Goal: Information Seeking & Learning: Learn about a topic

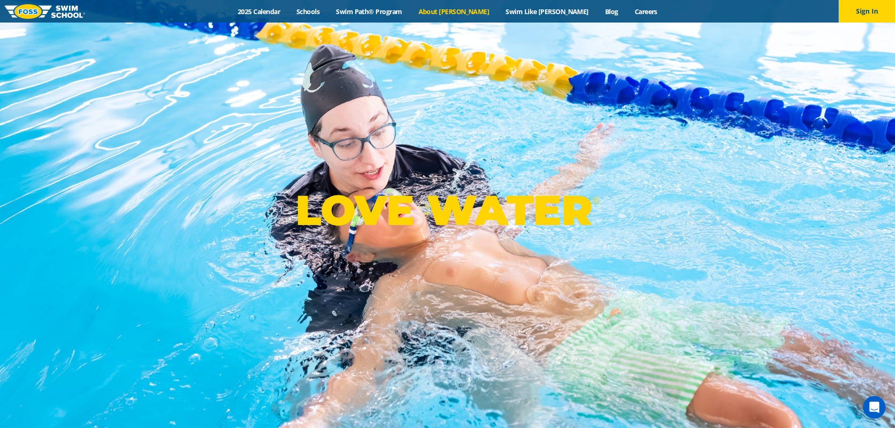
click at [476, 10] on link "About [PERSON_NAME]" at bounding box center [453, 11] width 87 height 9
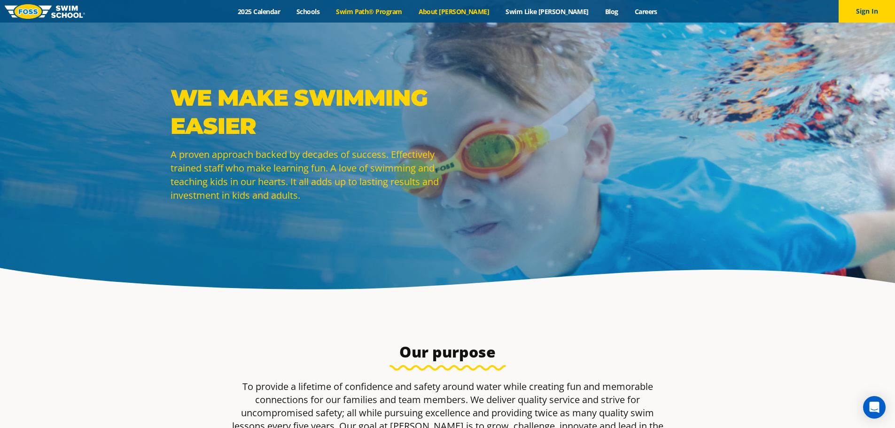
click at [407, 15] on link "Swim Path® Program" at bounding box center [369, 11] width 82 height 9
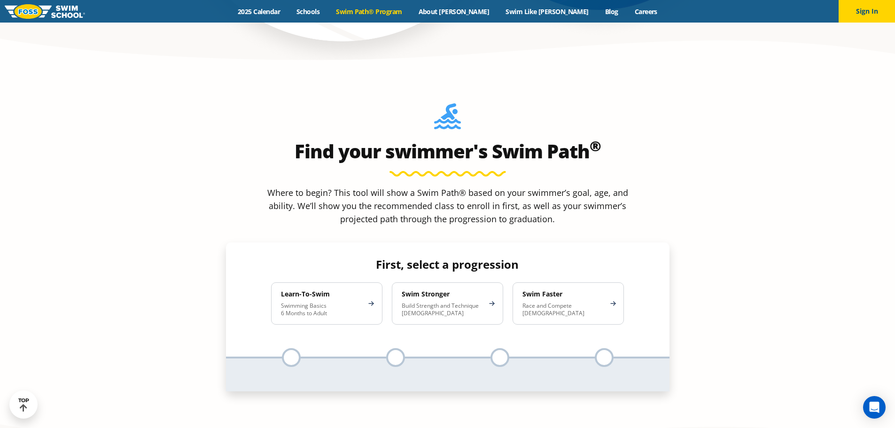
scroll to position [766, 0]
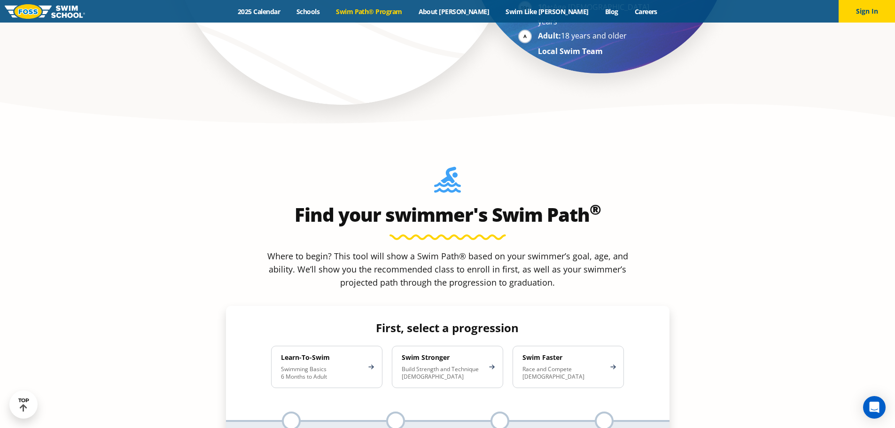
click at [464, 365] on p "Build Strength and Technique [DEMOGRAPHIC_DATA]" at bounding box center [443, 372] width 82 height 15
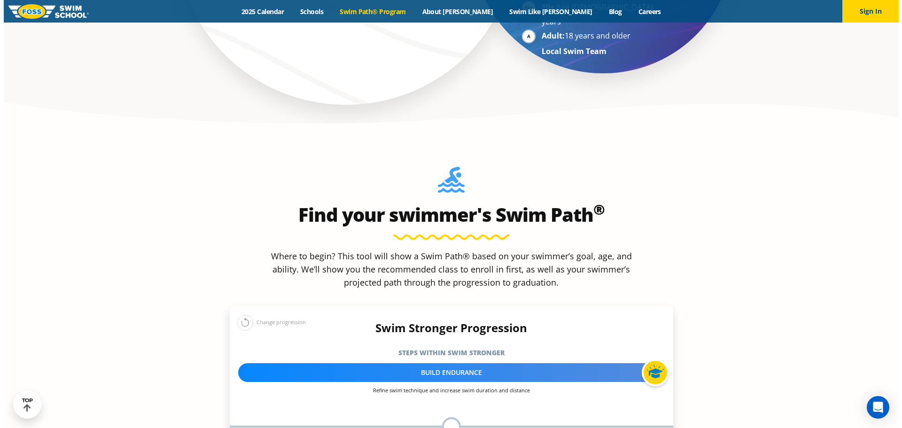
scroll to position [923, 0]
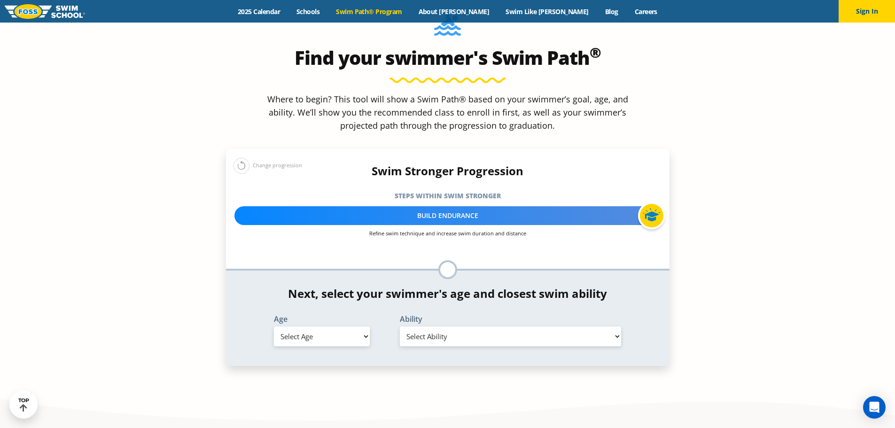
click at [361, 326] on select "Select Age [DEMOGRAPHIC_DATA] months - 1 year 1 year 2 years 3 years 4 years 5 …" at bounding box center [322, 336] width 96 height 20
select select "7-years"
click at [274, 326] on select "Select Age 6 months - 1 year 1 year 2 years 3 years 4 years 5 years 6 years 7 y…" at bounding box center [322, 336] width 96 height 20
click at [477, 326] on select "Select Ability First in-water experience When in the water, reliant on a life j…" at bounding box center [511, 336] width 222 height 20
select select "7-years-swims-front-crawl-and-backstroke-for-25-ft-with-a-flip-from-stomach-to-…"
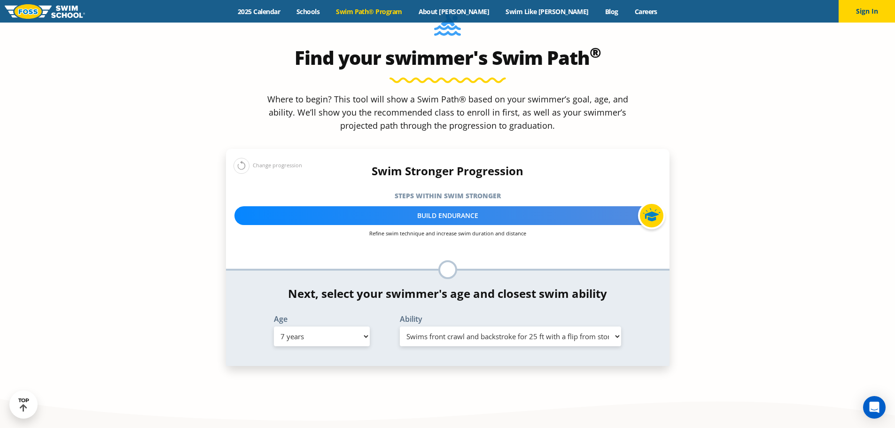
click at [400, 326] on select "Select Ability First in-water experience When in the water, reliant on a life j…" at bounding box center [511, 336] width 222 height 20
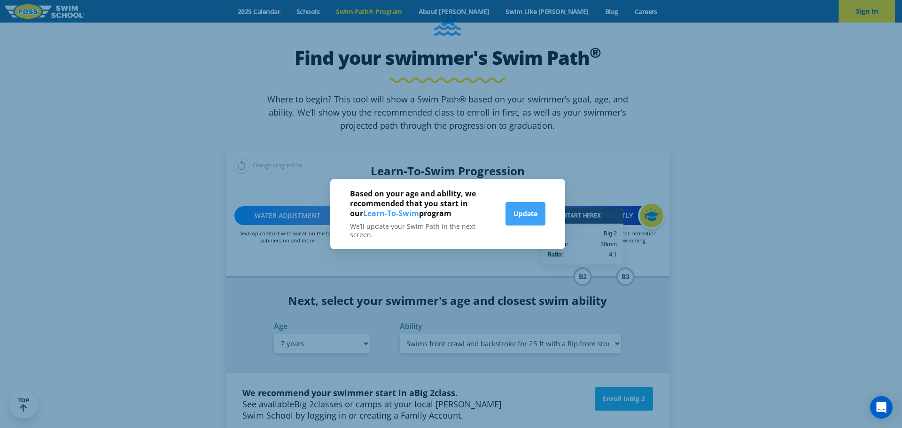
click at [697, 266] on div "Based on your age and ability, we recommended that you start in our Learn-To-Sw…" at bounding box center [451, 214] width 902 height 428
click at [100, 168] on div "Based on your age and ability, we recommended that you start in our Learn-To-Sw…" at bounding box center [451, 214] width 902 height 428
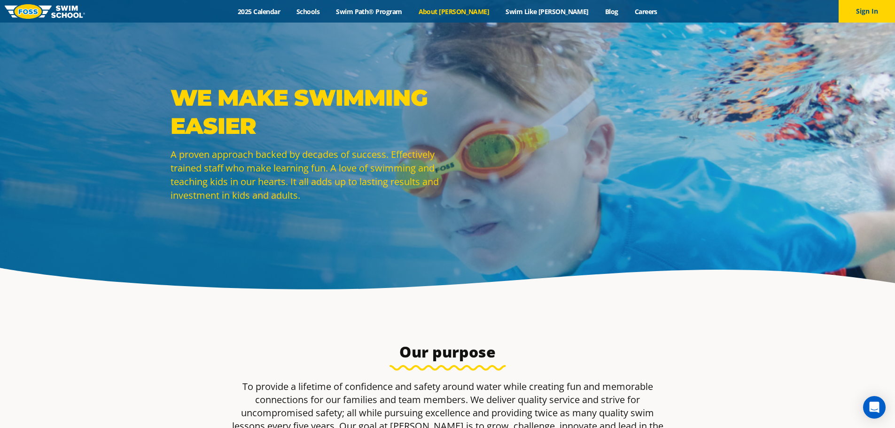
drag, startPoint x: 697, startPoint y: 24, endPoint x: 643, endPoint y: 23, distance: 53.6
click at [697, 24] on div "WE MAKE SWIMMING EASIER A proven approach backed by decades of success. Effecti…" at bounding box center [447, 150] width 895 height 300
